Goal: Transaction & Acquisition: Subscribe to service/newsletter

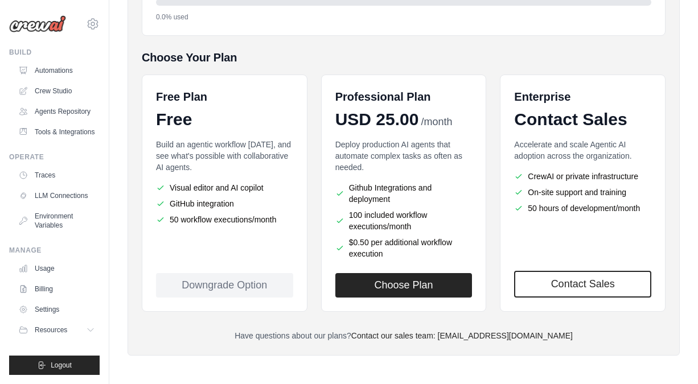
scroll to position [87, 0]
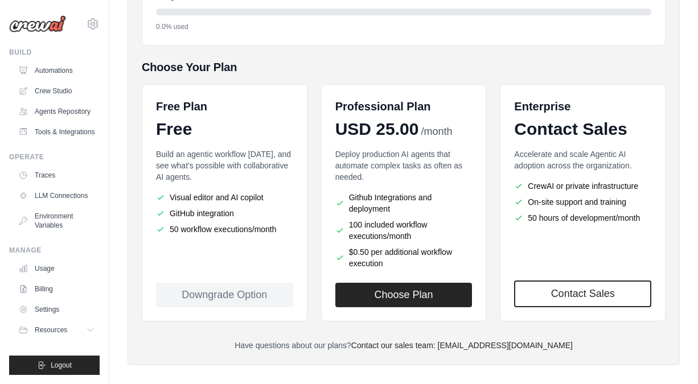
scroll to position [212, 0]
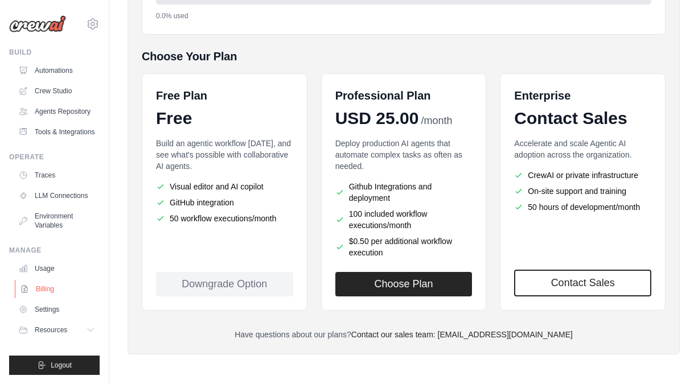
click at [49, 298] on link "Billing" at bounding box center [58, 289] width 86 height 18
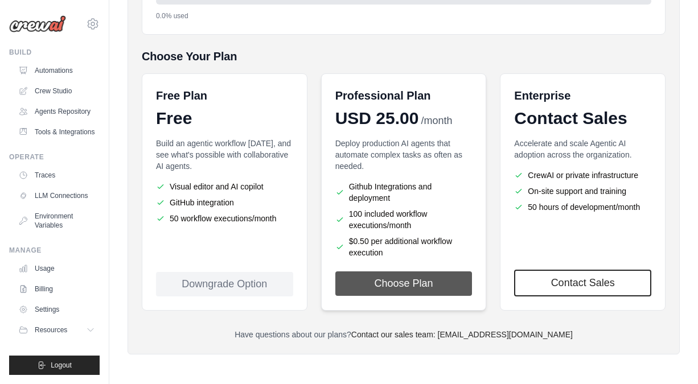
click at [447, 280] on button "Choose Plan" at bounding box center [403, 284] width 137 height 24
